Goal: Navigation & Orientation: Find specific page/section

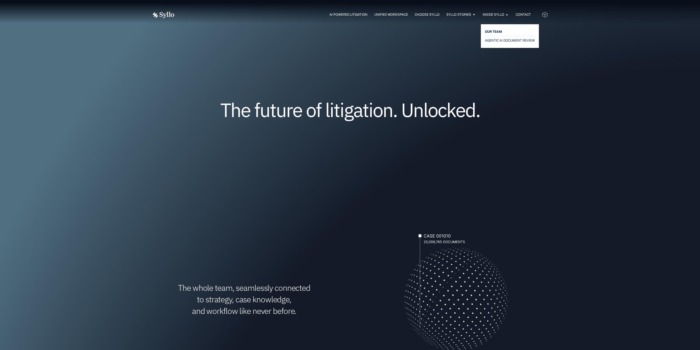
click at [495, 33] on span "OUR TEAM" at bounding box center [493, 31] width 17 height 7
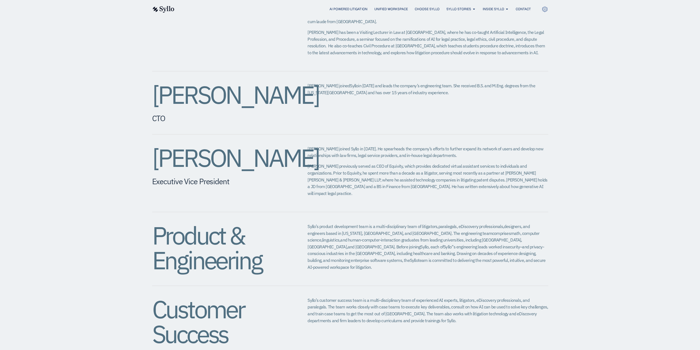
scroll to position [413, 0]
